Goal: Find specific page/section: Find specific page/section

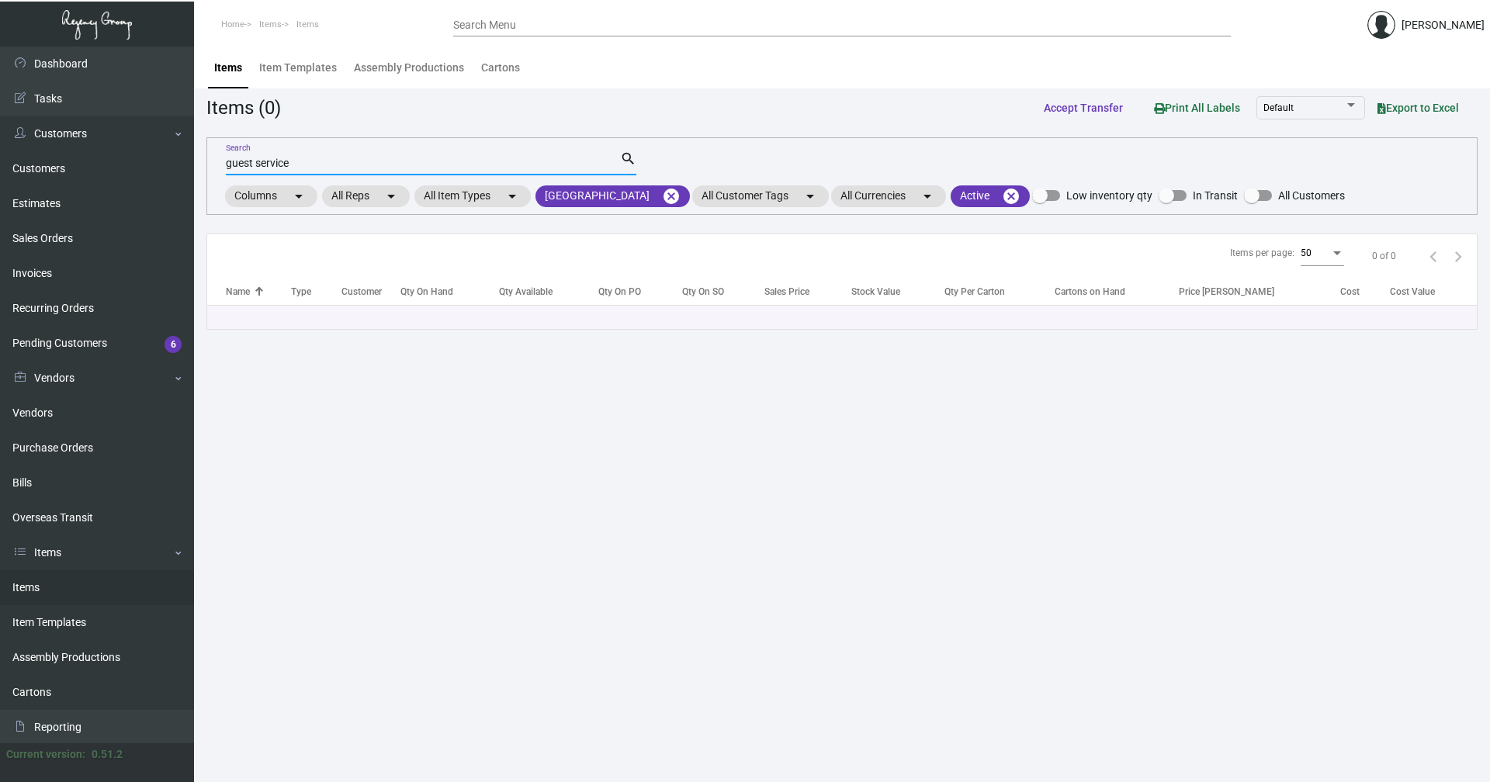
click at [57, 595] on link "Items" at bounding box center [97, 588] width 194 height 35
click at [662, 196] on mat-icon "cancel" at bounding box center [671, 196] width 19 height 19
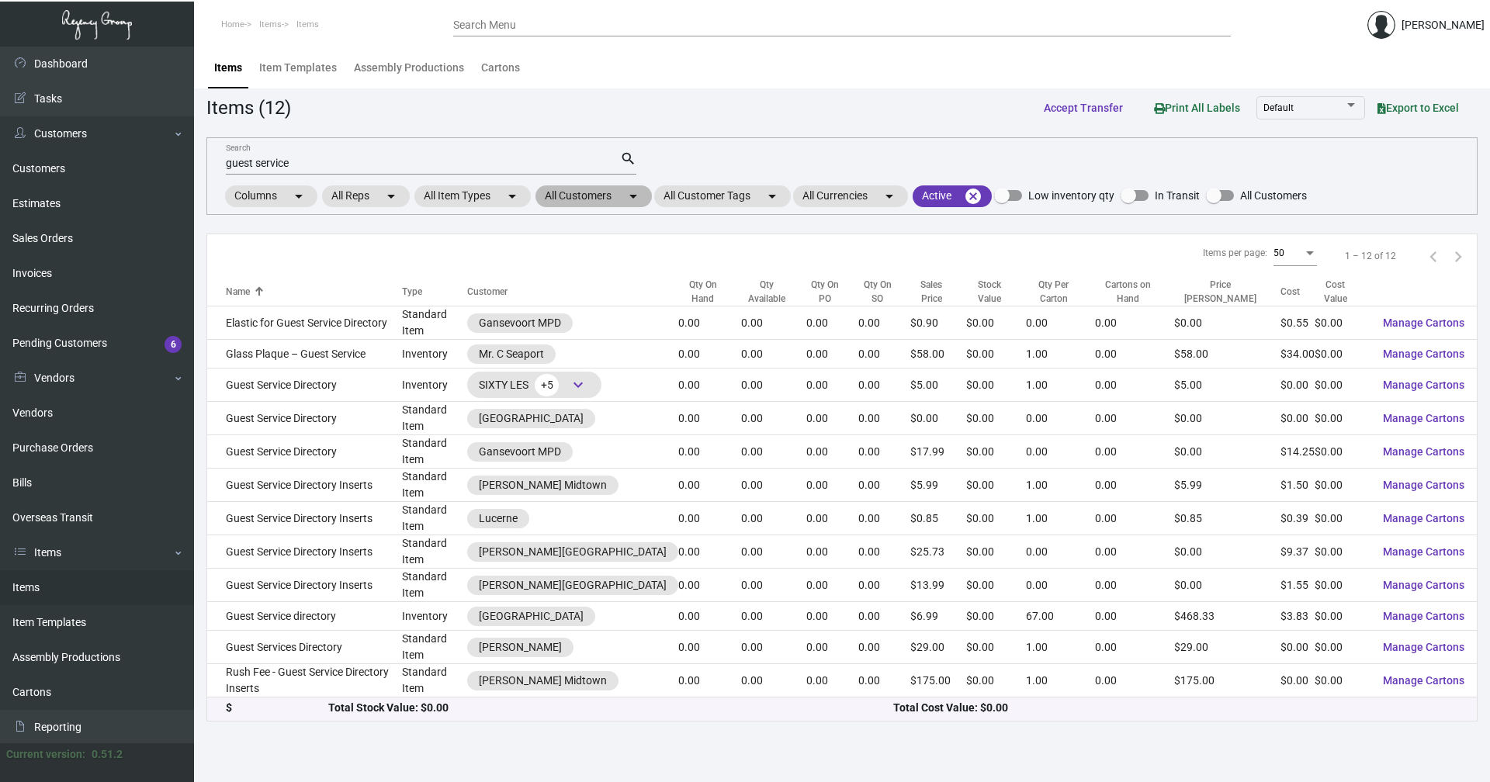
click at [629, 197] on mat-icon "arrow_drop_down" at bounding box center [633, 196] width 19 height 19
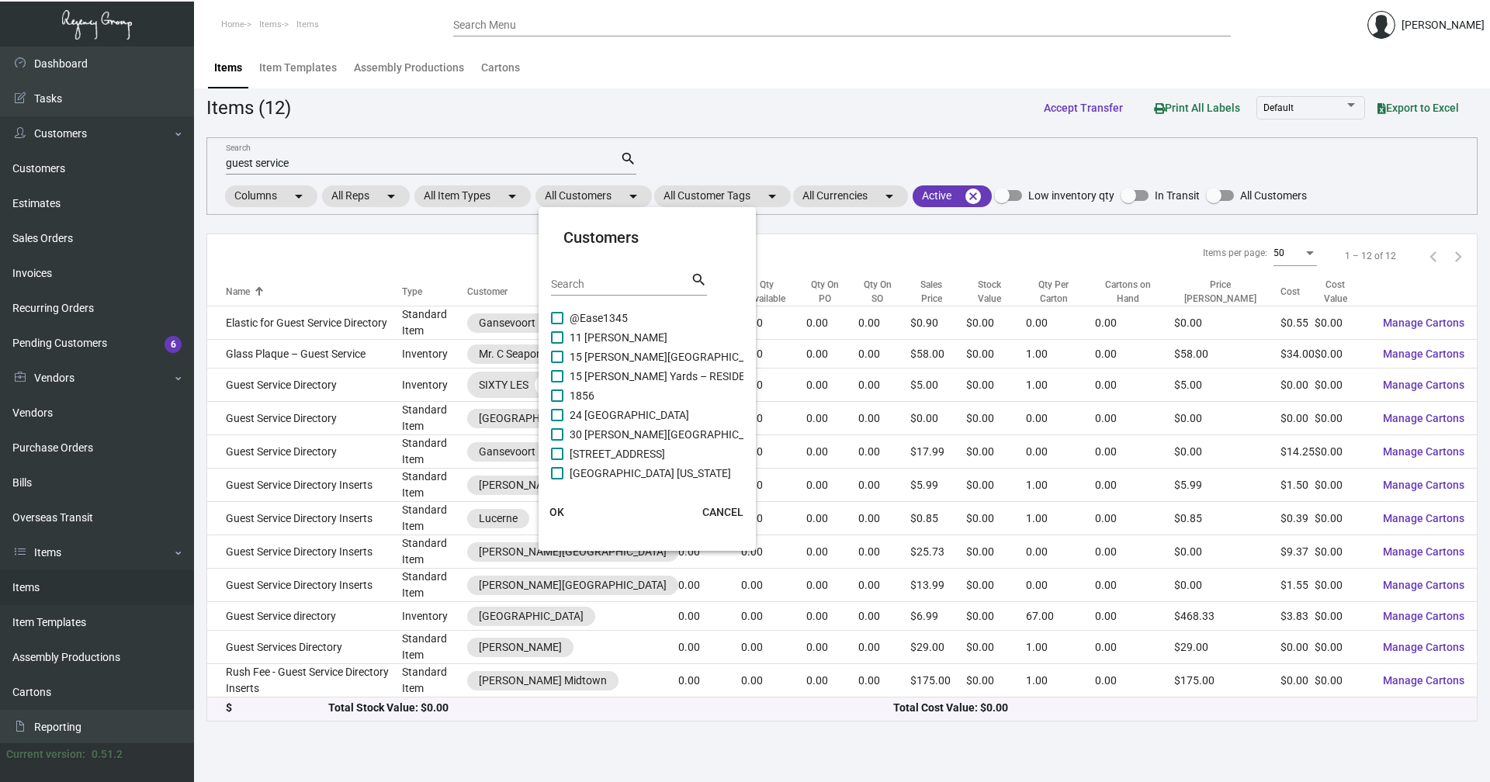
click at [629, 284] on input "Search" at bounding box center [621, 285] width 140 height 12
type input "dtla"
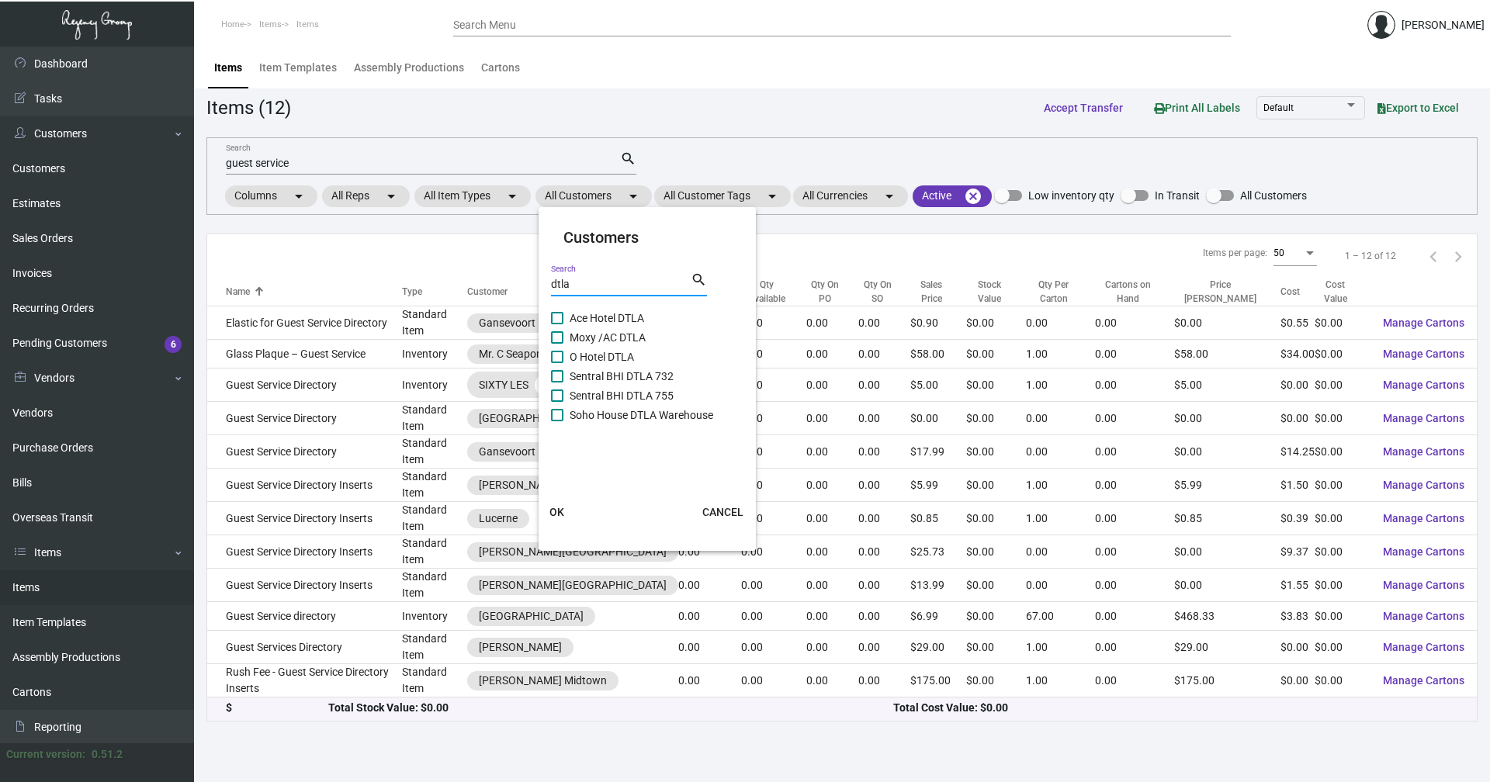
drag, startPoint x: 584, startPoint y: 337, endPoint x: 584, endPoint y: 348, distance: 10.9
click at [584, 339] on span "Moxy /AC DTLA" at bounding box center [608, 337] width 76 height 19
click at [557, 344] on input "Moxy /AC DTLA" at bounding box center [557, 344] width 1 height 1
checkbox input "true"
click at [555, 518] on span "OK" at bounding box center [557, 512] width 15 height 12
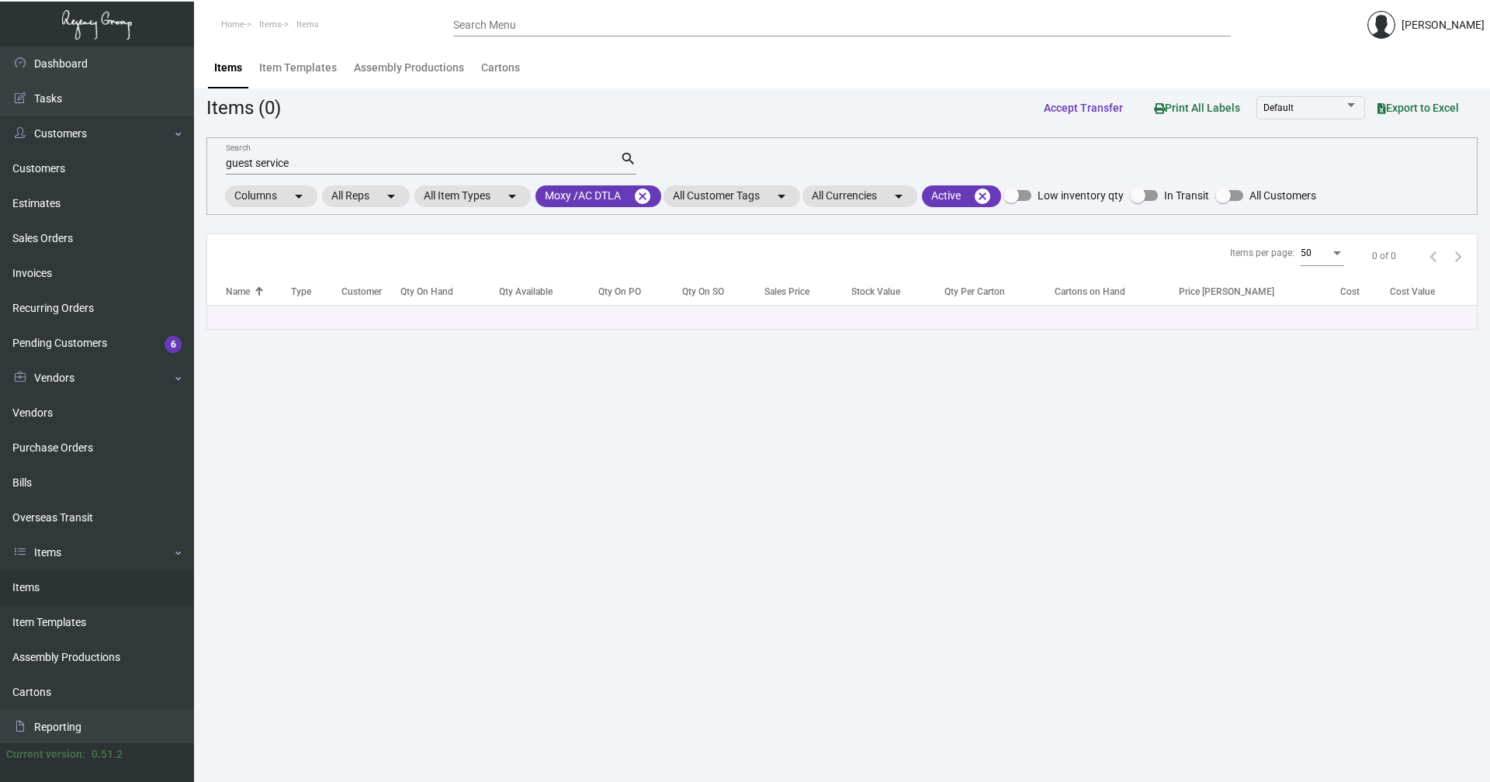
click at [300, 165] on input "guest service" at bounding box center [423, 164] width 394 height 12
click at [300, 162] on input "guest service" at bounding box center [423, 164] width 394 height 12
type input "key"
